Goal: Entertainment & Leisure: Consume media (video, audio)

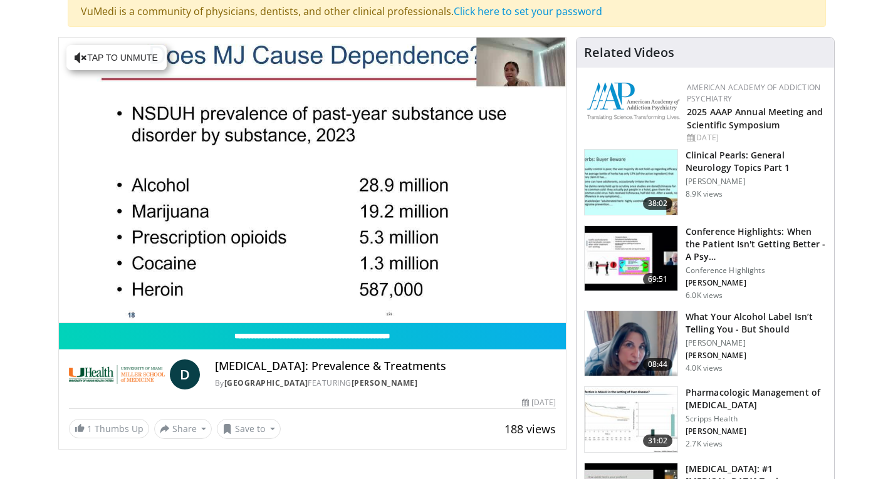
scroll to position [125, 0]
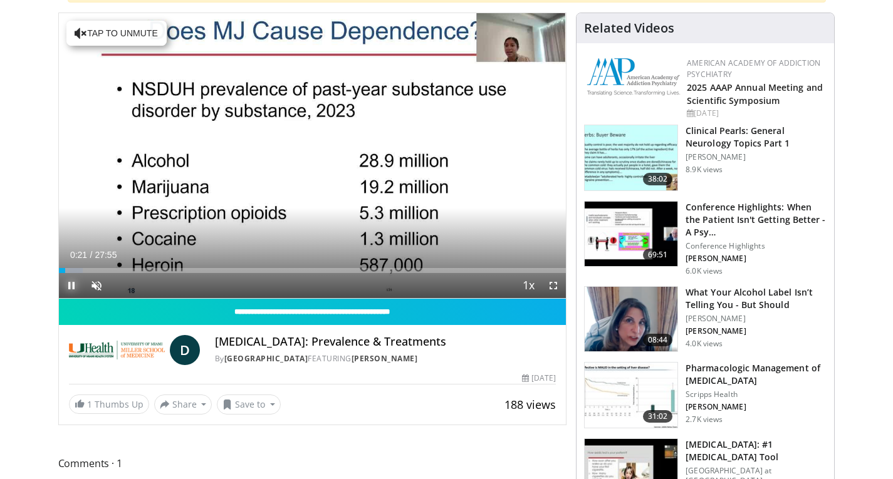
click at [73, 282] on span "Video Player" at bounding box center [71, 285] width 25 height 25
click at [93, 281] on span "Video Player" at bounding box center [96, 285] width 25 height 25
click at [71, 289] on span "Video Player" at bounding box center [71, 285] width 25 height 25
click at [70, 284] on span "Video Player" at bounding box center [71, 285] width 25 height 25
